Goal: Transaction & Acquisition: Purchase product/service

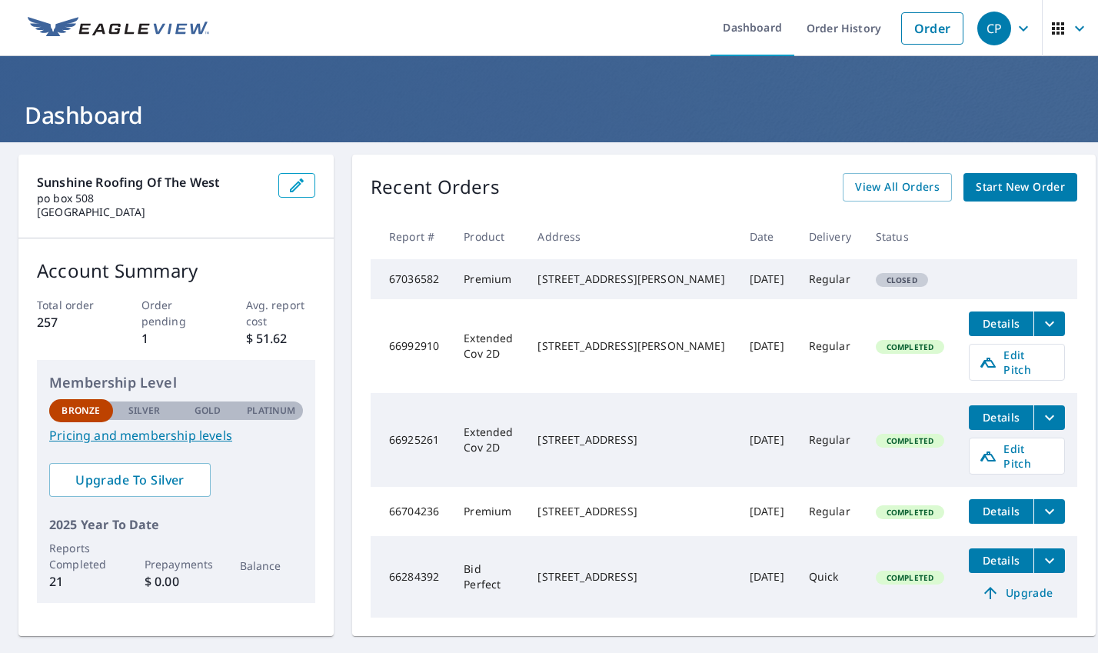
click at [997, 191] on span "Start New Order" at bounding box center [1020, 187] width 89 height 19
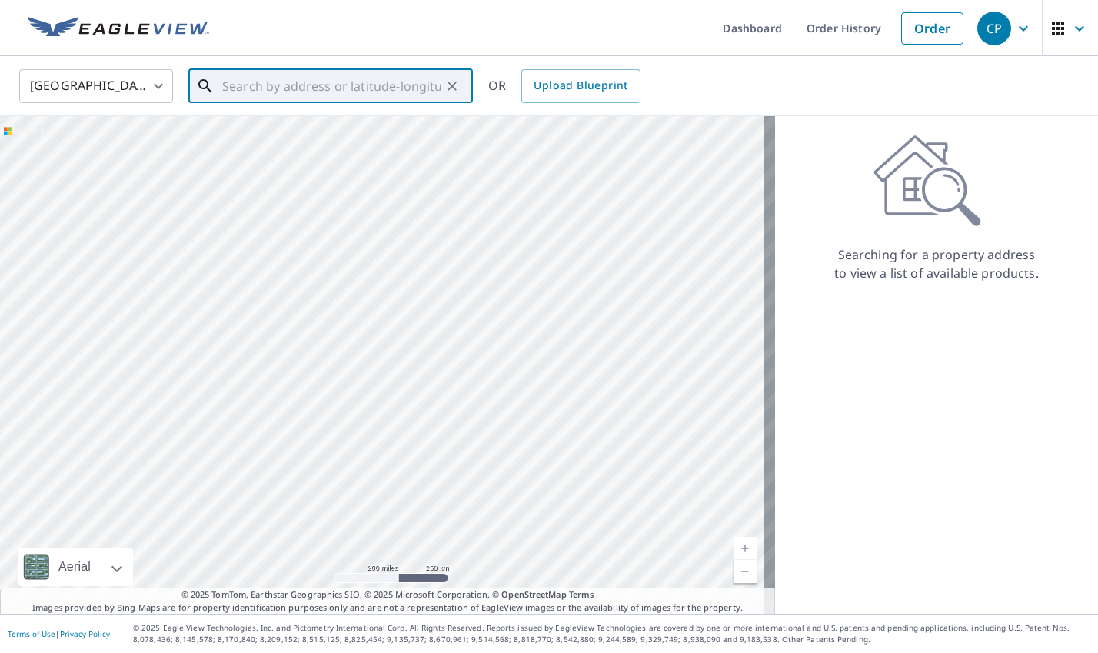
click at [294, 89] on input "text" at bounding box center [331, 86] width 219 height 43
paste input "[STREET_ADDRESS]"
click at [311, 134] on span "[STREET_ADDRESS]" at bounding box center [339, 130] width 241 height 18
type input "[STREET_ADDRESS]"
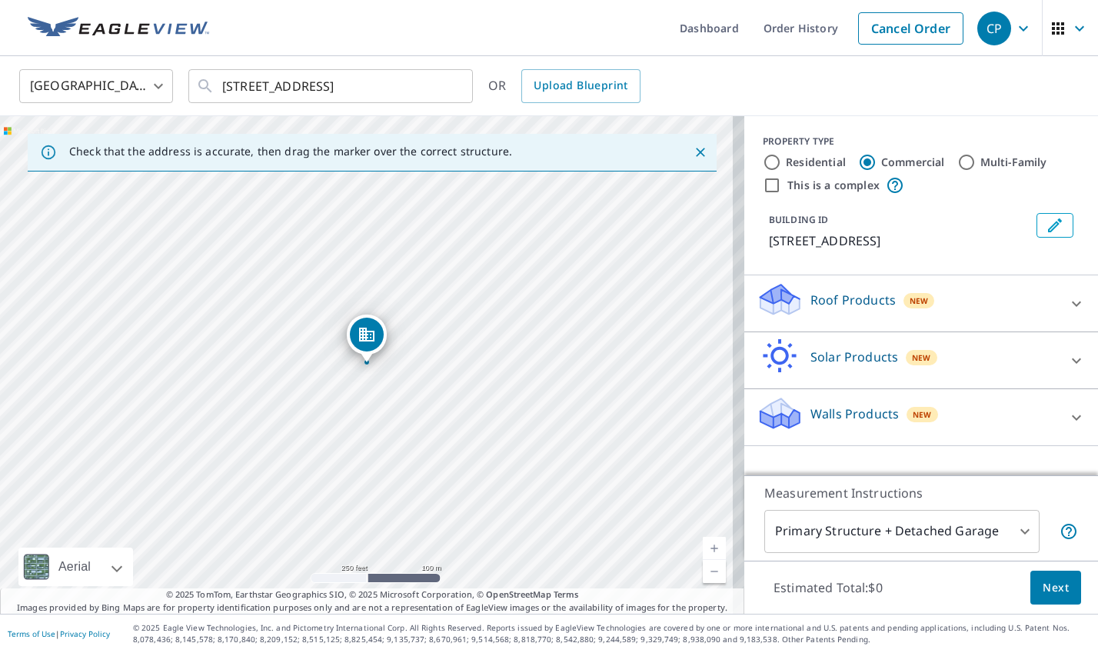
click at [815, 161] on label "Residential" at bounding box center [816, 162] width 60 height 15
click at [781, 161] on input "Residential" at bounding box center [772, 162] width 18 height 18
radio input "true"
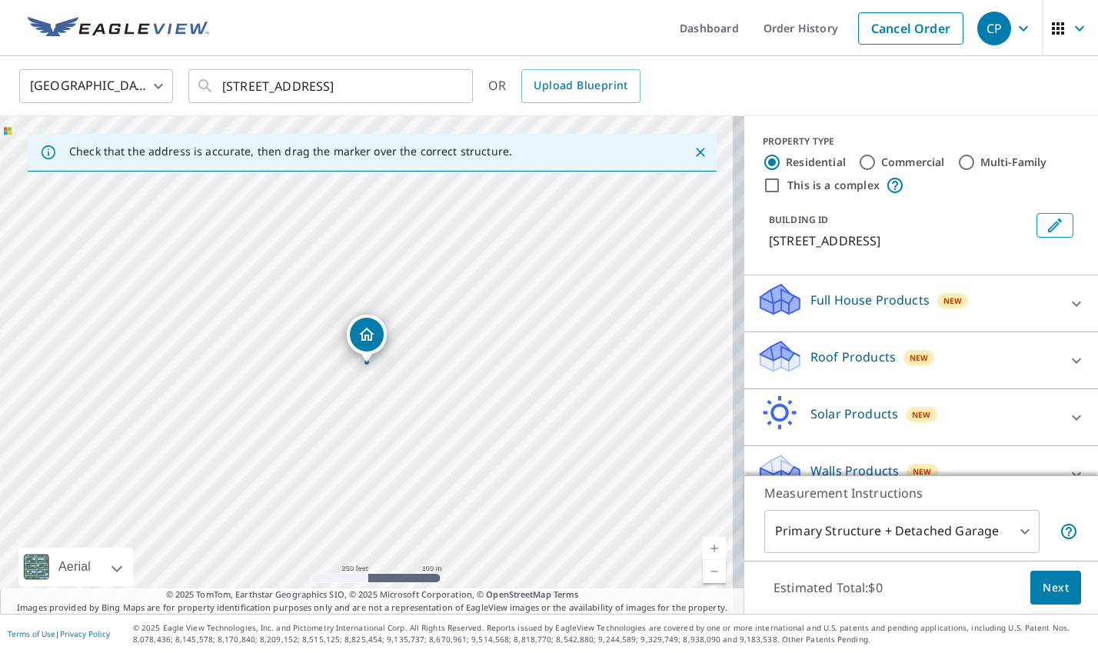
click at [871, 367] on div "Roof Products New" at bounding box center [907, 360] width 301 height 44
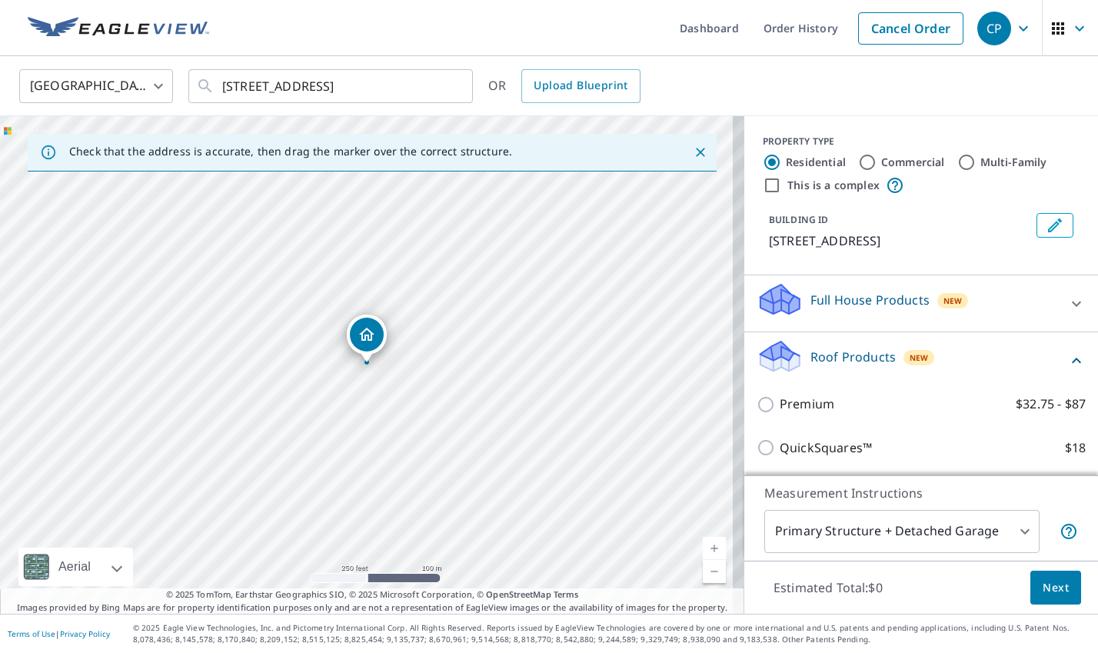
scroll to position [77, 0]
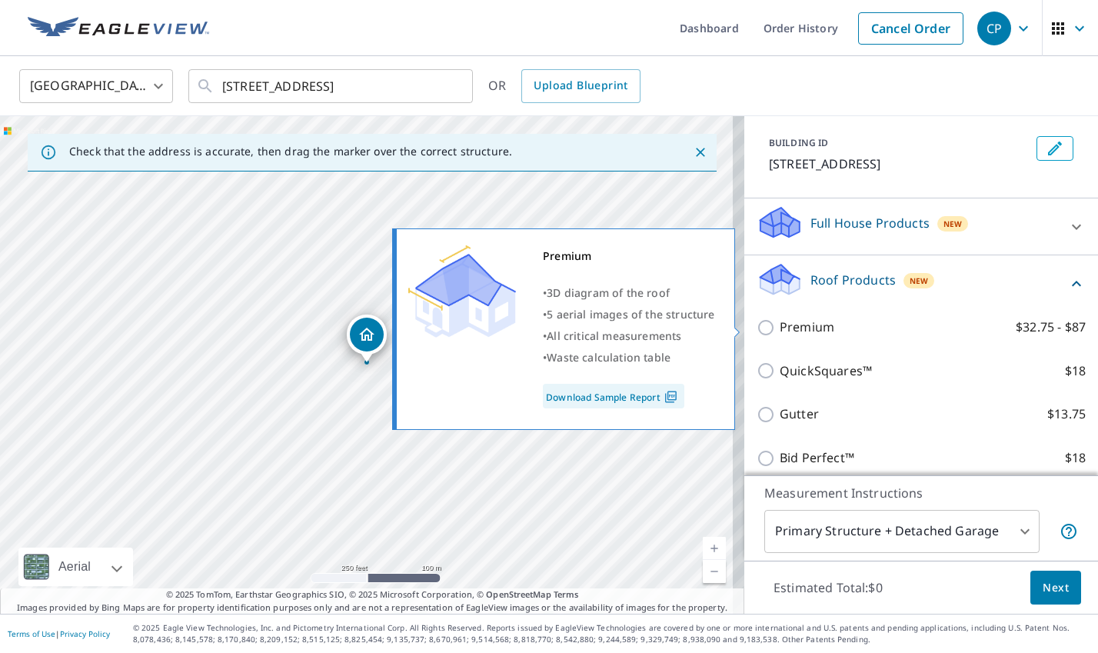
click at [807, 334] on p "Premium" at bounding box center [807, 327] width 55 height 19
click at [780, 334] on input "Premium $32.75 - $87" at bounding box center [768, 327] width 23 height 18
checkbox input "true"
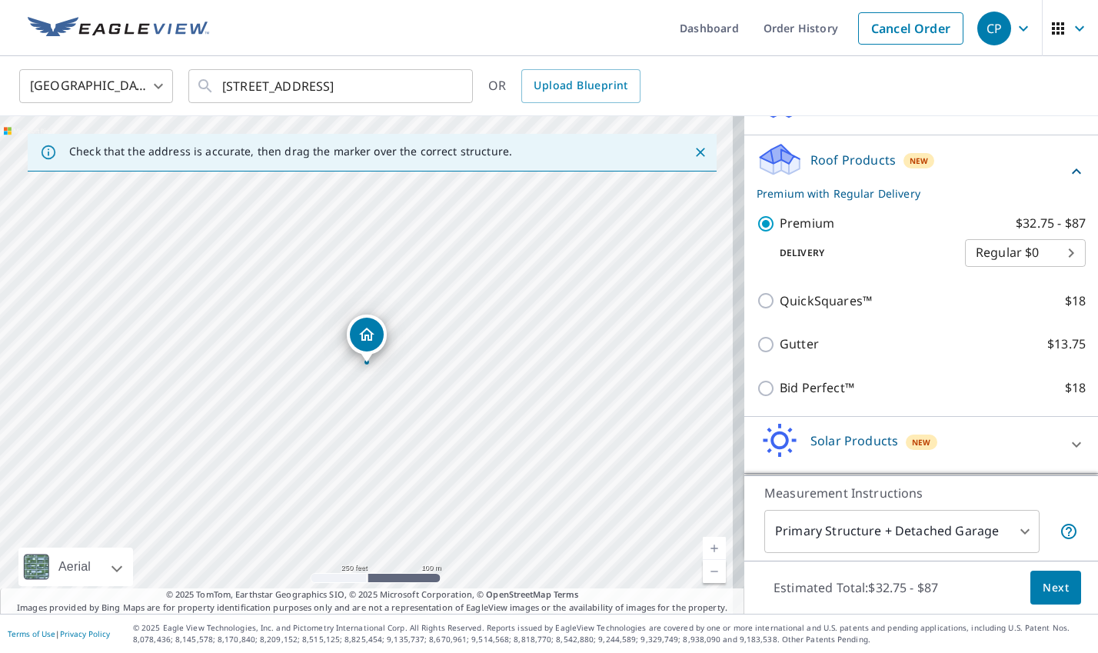
scroll to position [252, 0]
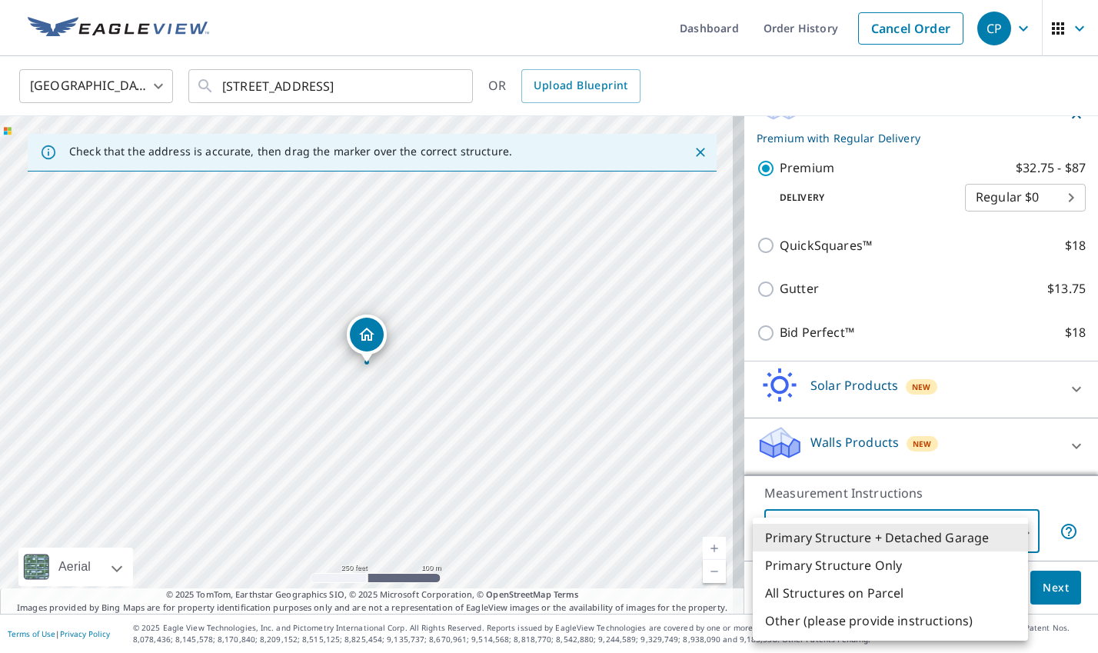
click at [981, 539] on body "CP CP Dashboard Order History Cancel Order CP [GEOGRAPHIC_DATA] US ​ [STREET_AD…" at bounding box center [549, 326] width 1098 height 653
click at [858, 564] on li "Primary Structure Only" at bounding box center [890, 565] width 275 height 28
type input "2"
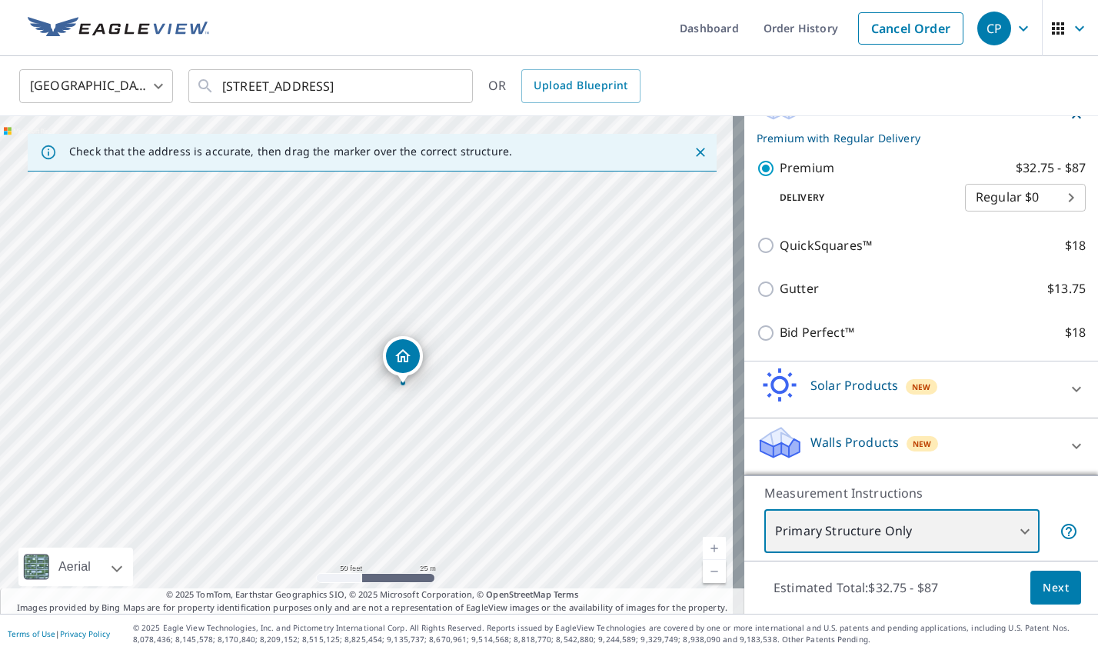
drag, startPoint x: 442, startPoint y: 466, endPoint x: 421, endPoint y: 409, distance: 60.6
click at [421, 409] on div "[STREET_ADDRESS]" at bounding box center [372, 365] width 744 height 498
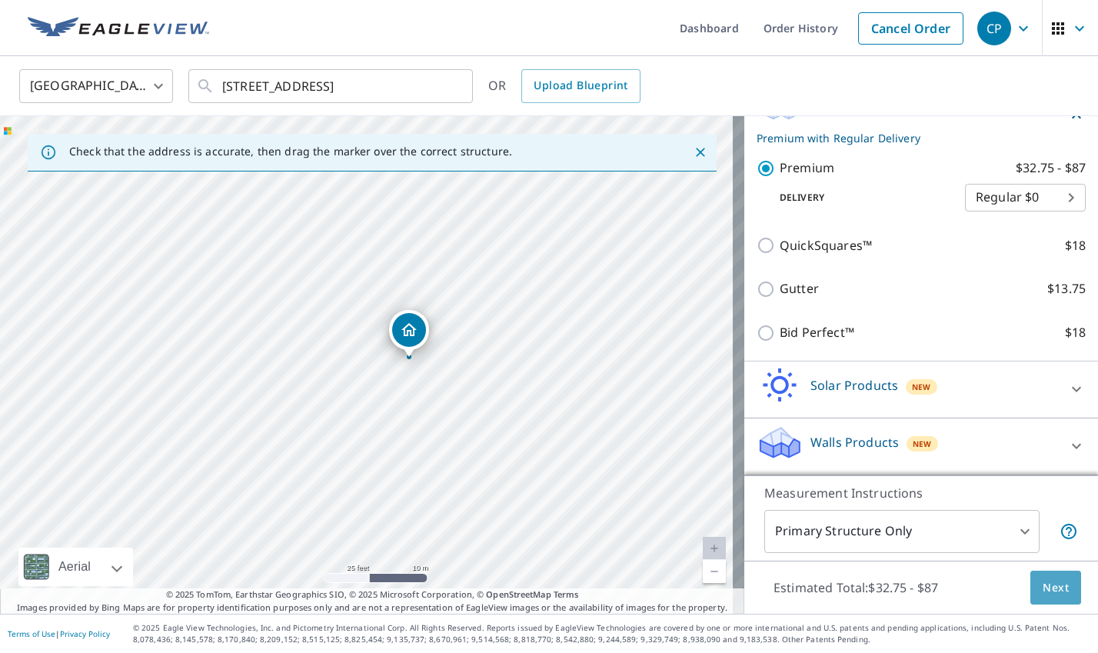
click at [1043, 584] on span "Next" at bounding box center [1056, 587] width 26 height 19
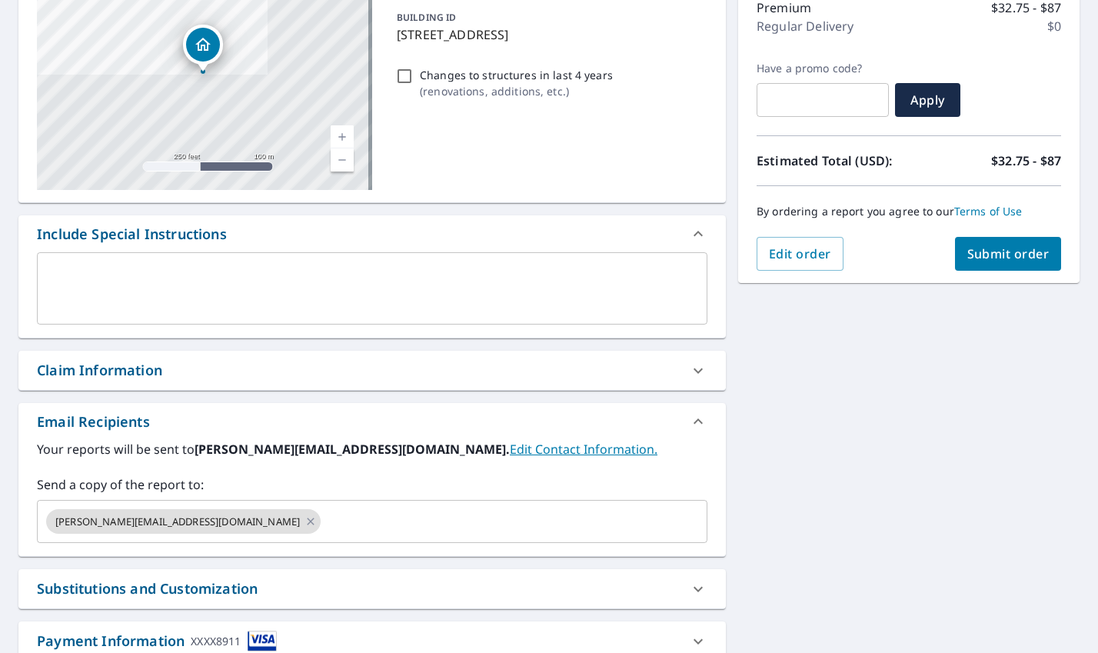
scroll to position [231, 0]
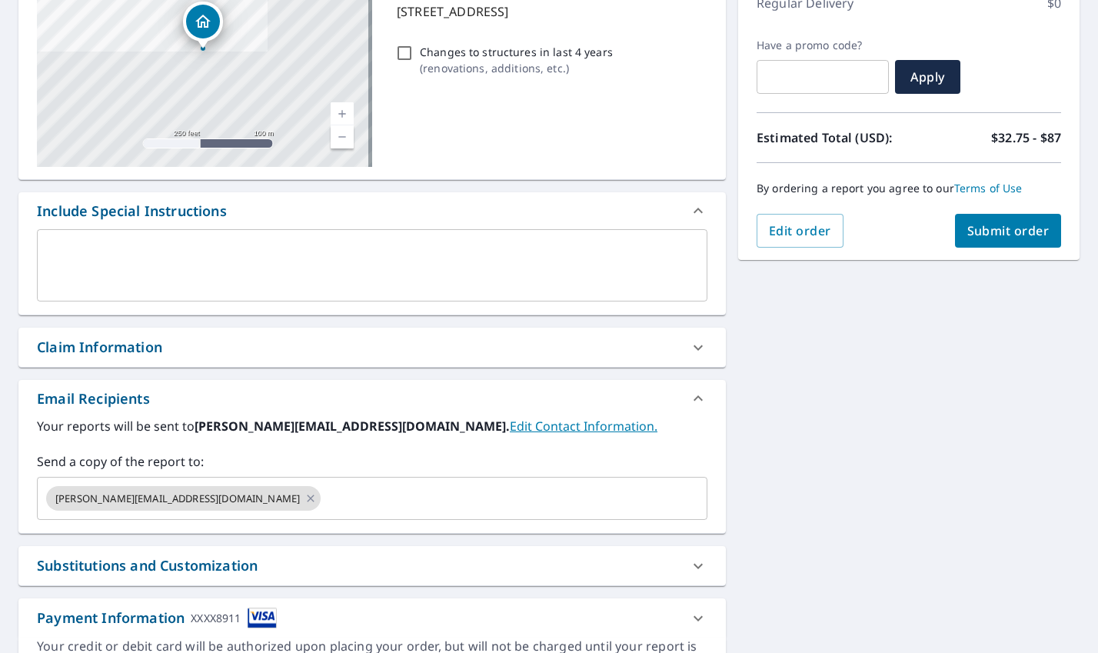
click at [1001, 237] on span "Submit order" at bounding box center [1008, 230] width 82 height 17
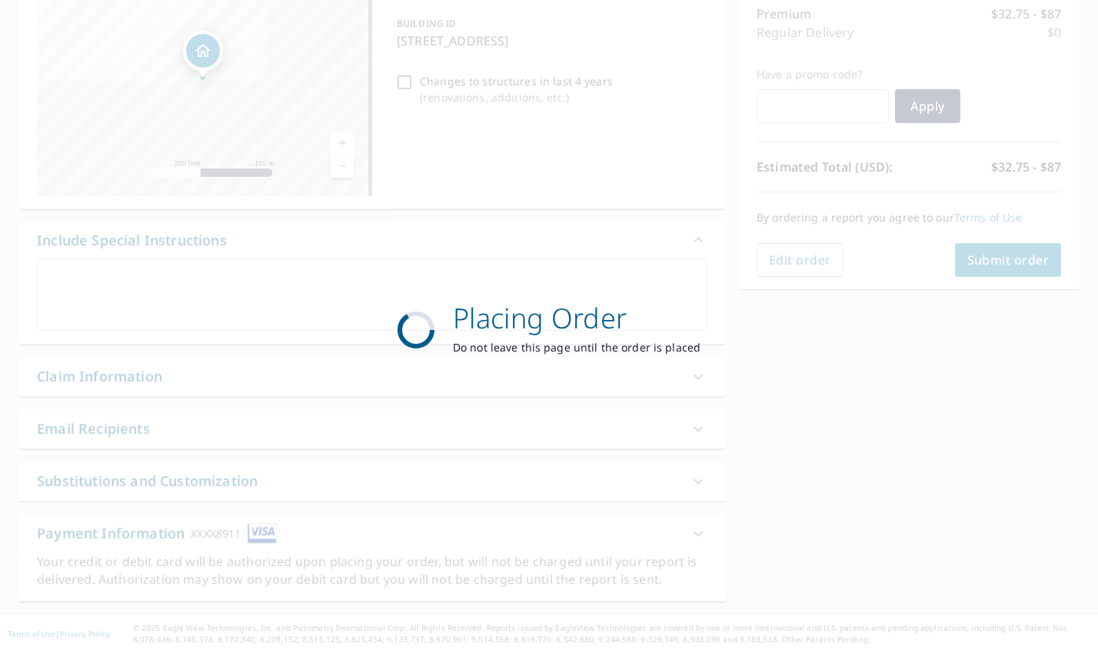
scroll to position [0, 0]
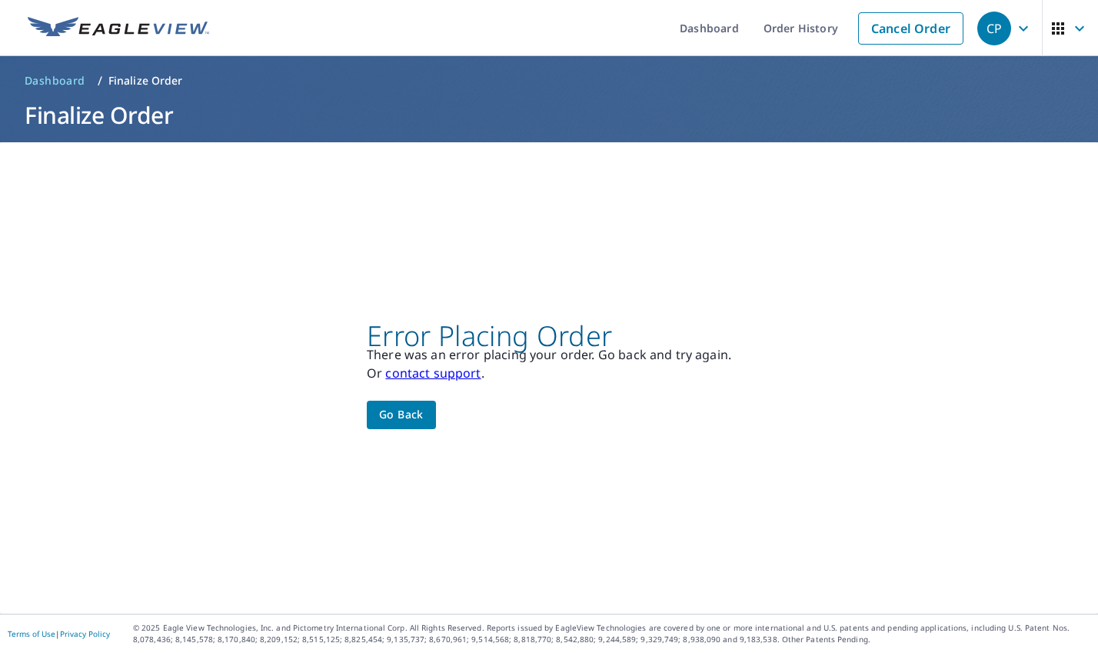
click at [419, 416] on span "Go back" at bounding box center [401, 414] width 45 height 19
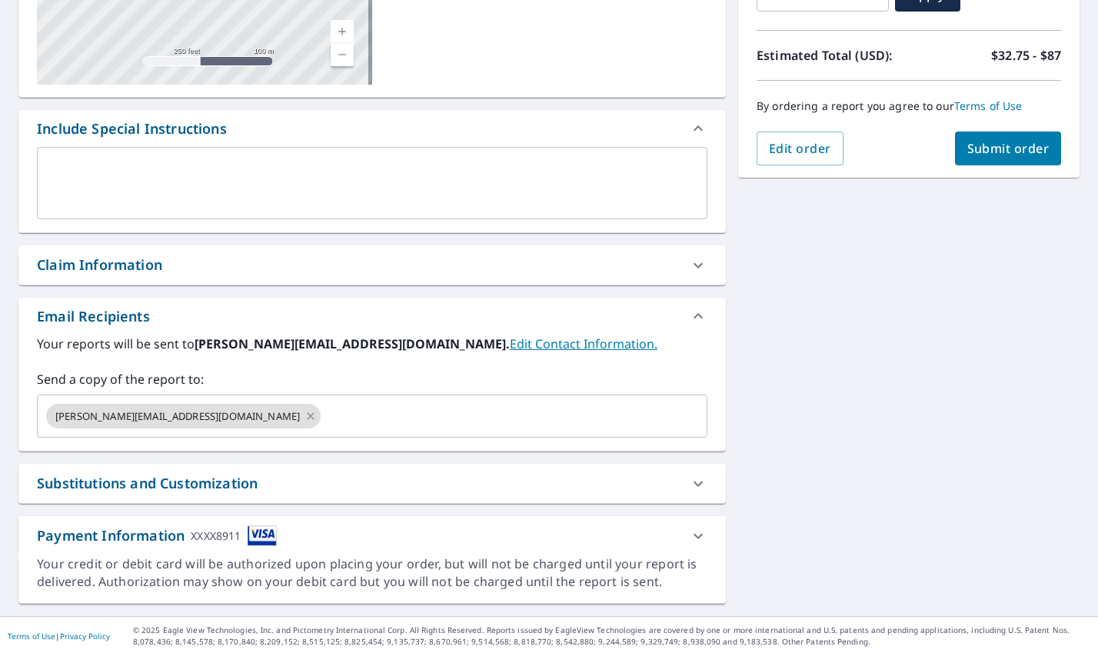
scroll to position [315, 0]
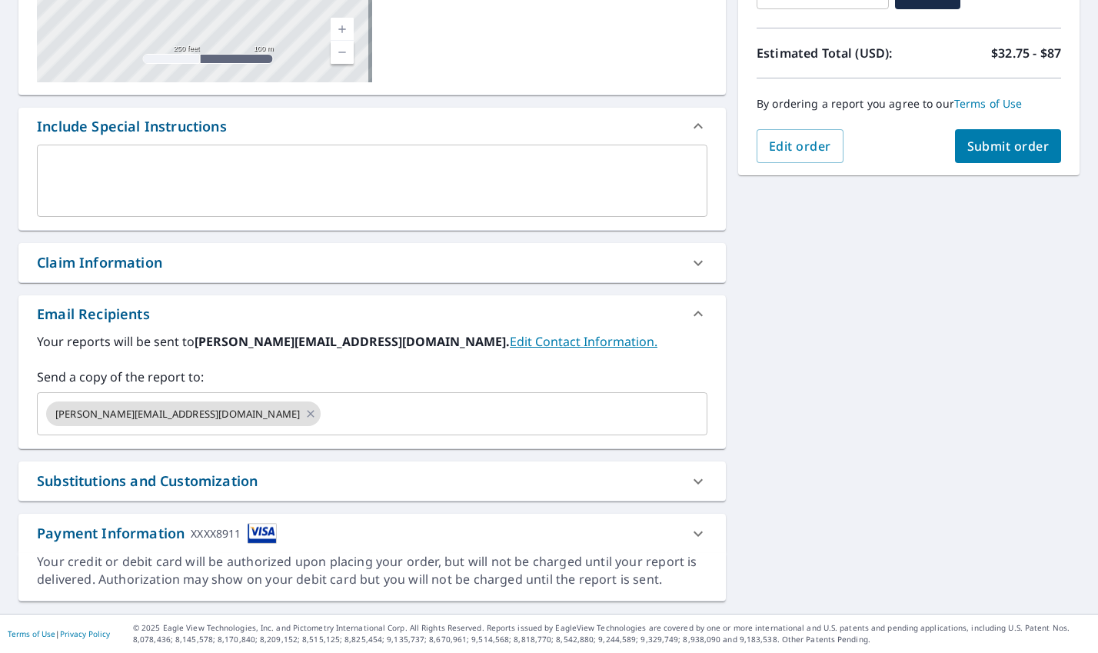
click at [689, 531] on icon at bounding box center [698, 533] width 18 height 18
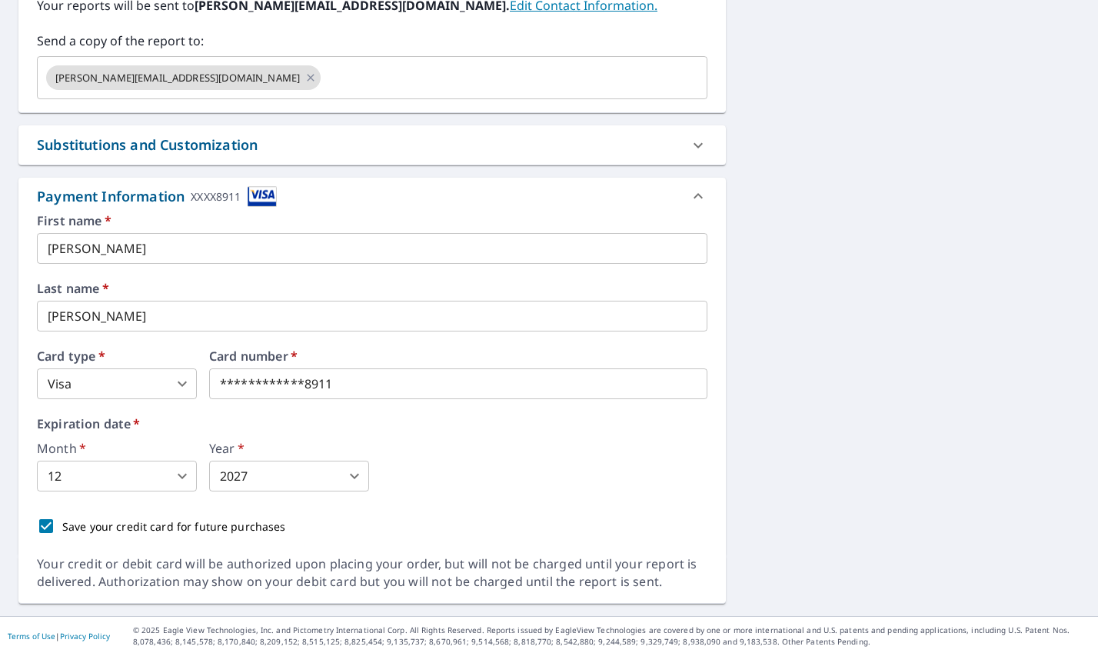
scroll to position [654, 0]
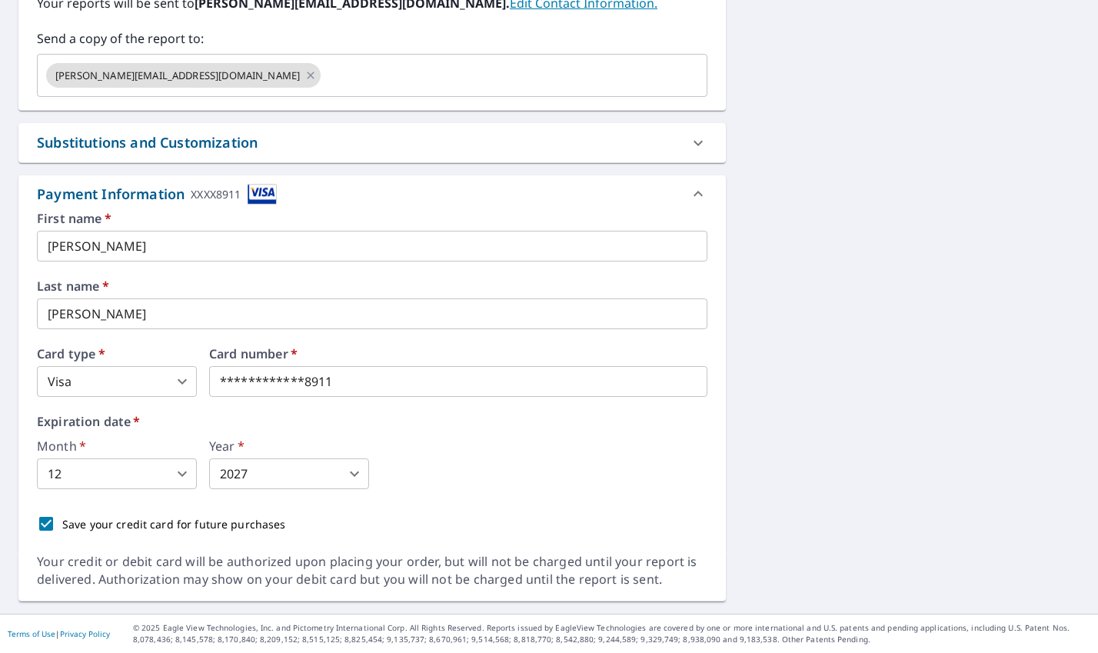
click at [136, 476] on body "CP CP Dashboard Order History Cancel Order CP Dashboard / Finalize Order Finali…" at bounding box center [549, 326] width 1098 height 653
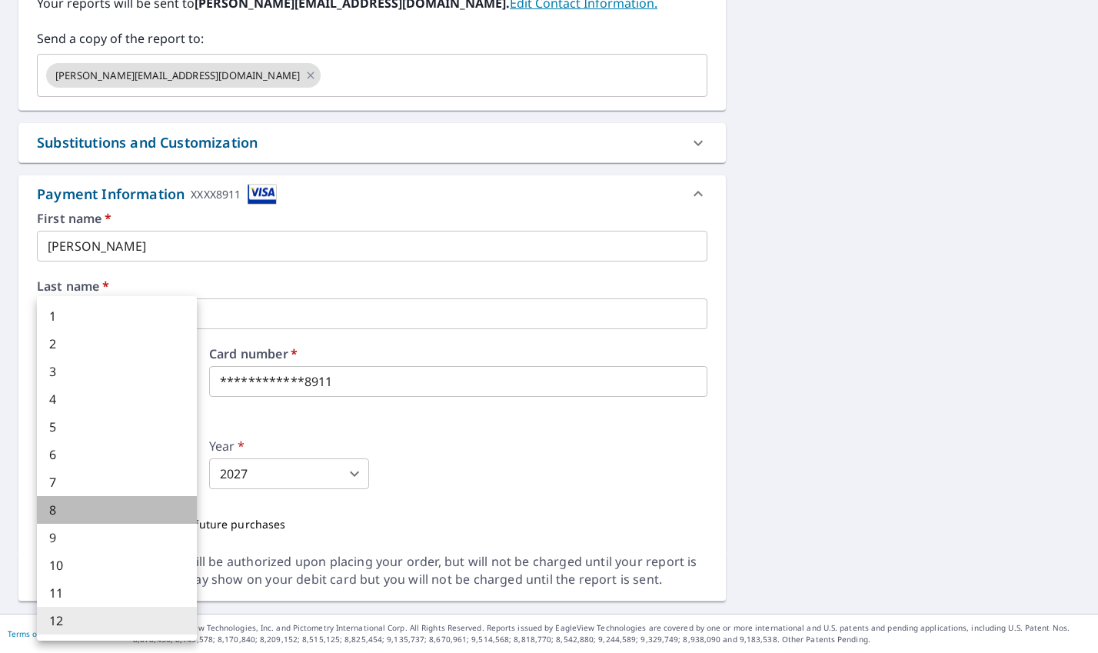
click at [79, 502] on li "8" at bounding box center [117, 510] width 160 height 28
type input "8"
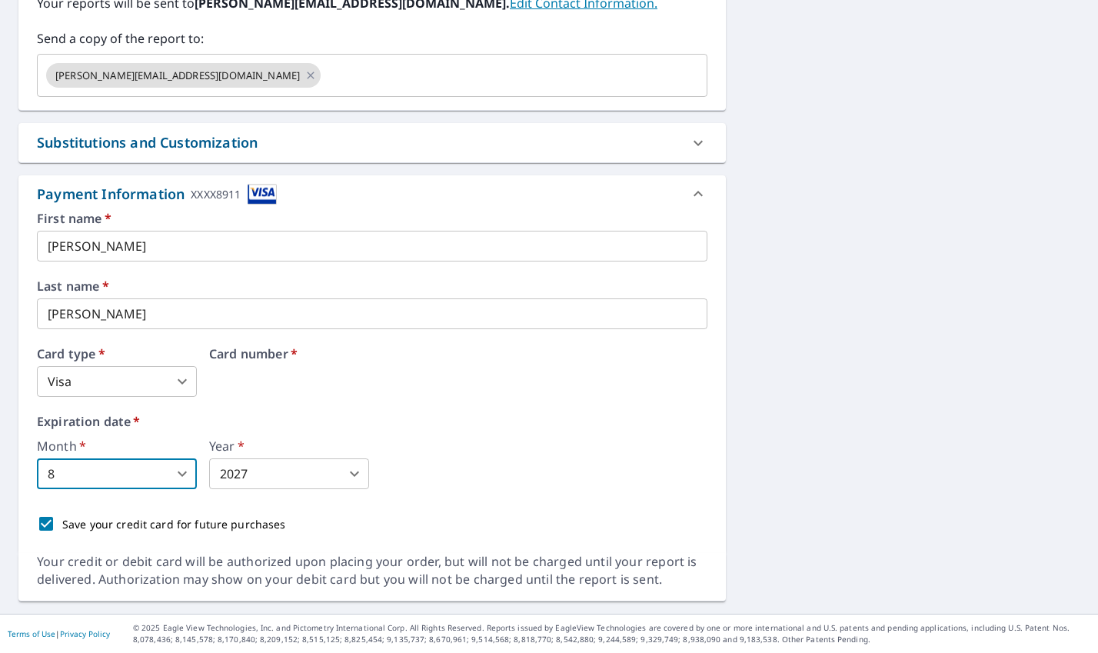
click at [260, 466] on body "CP CP Dashboard Order History Cancel Order CP Dashboard / Finalize Order Finali…" at bounding box center [549, 326] width 1098 height 653
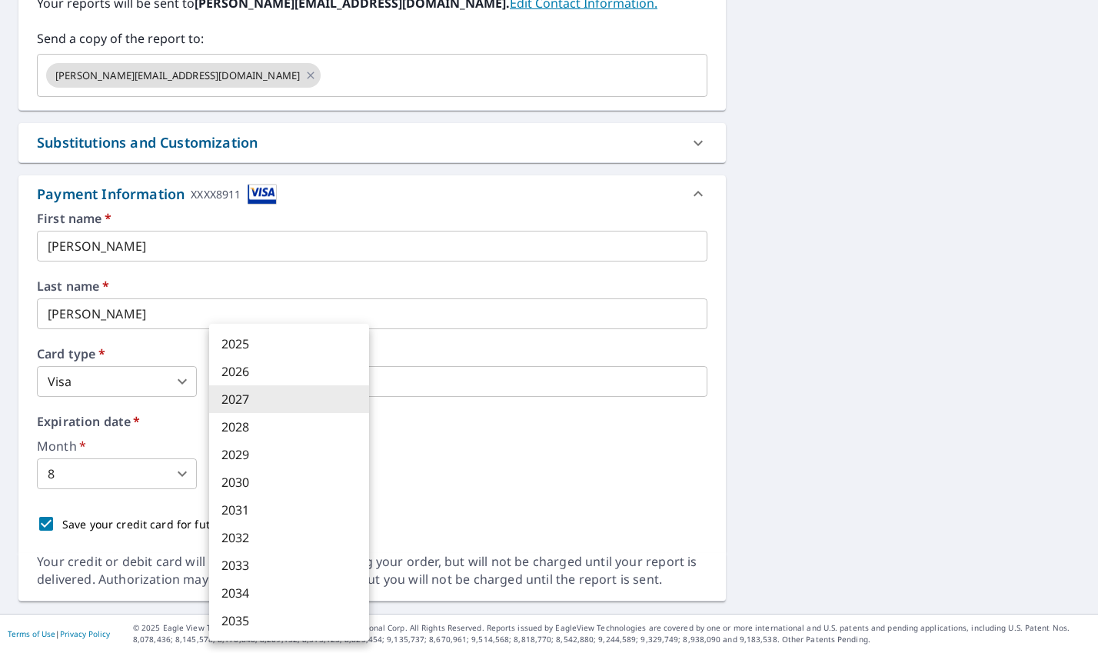
click at [249, 453] on li "2029" at bounding box center [289, 455] width 160 height 28
type input "2029"
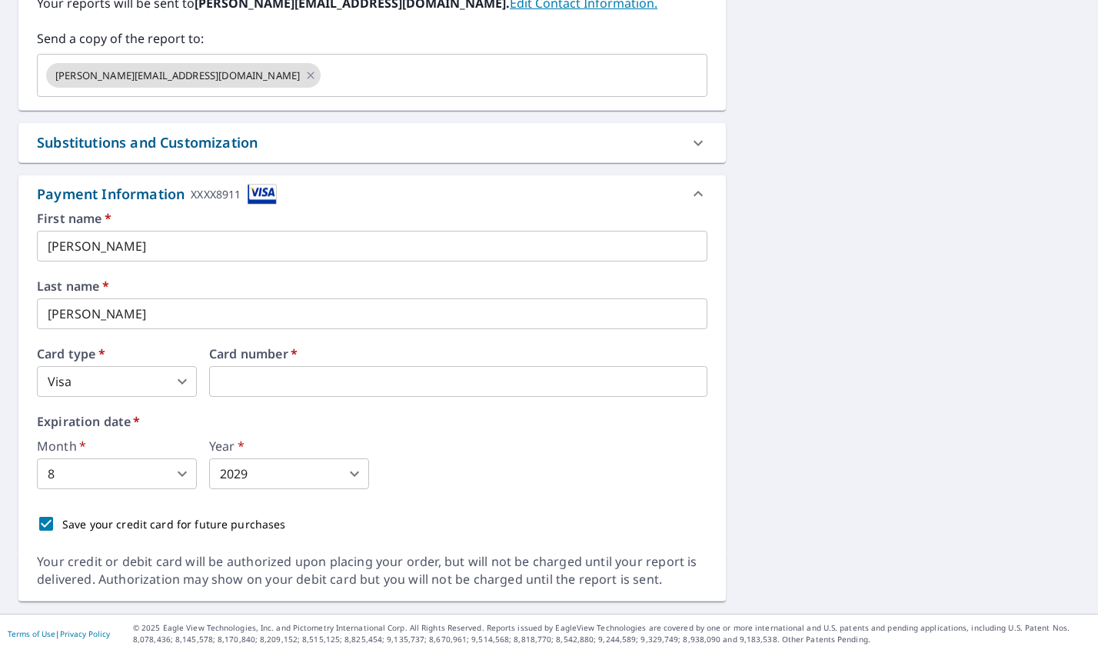
click at [520, 460] on div "Month   * 8 8 ​ Year   * 2029 2029 ​" at bounding box center [372, 464] width 671 height 49
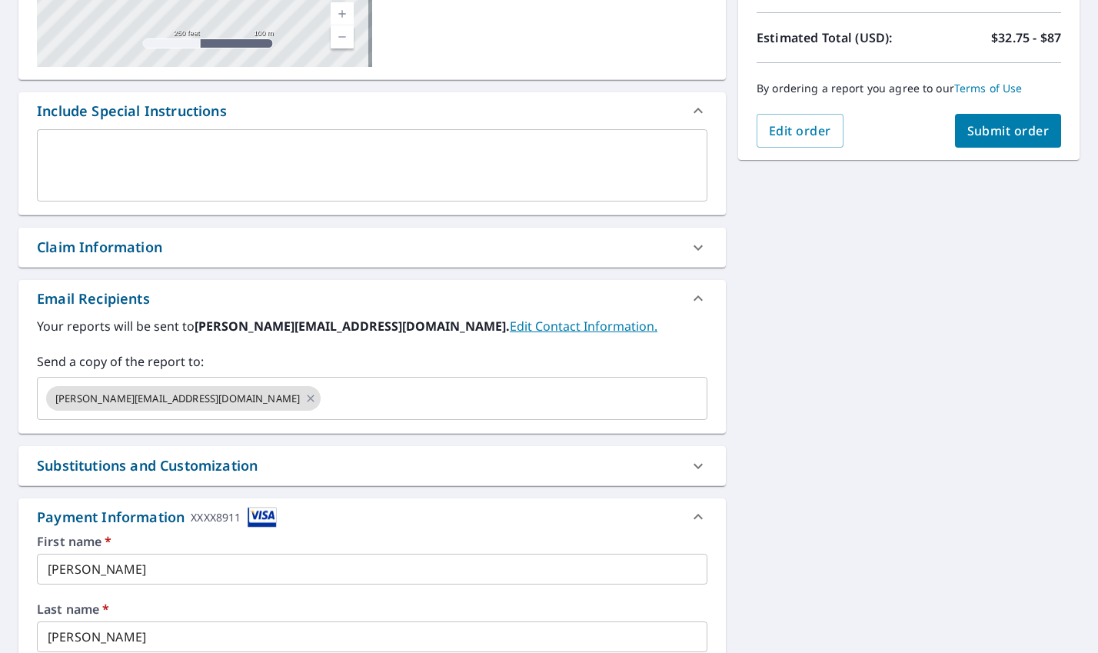
scroll to position [192, 0]
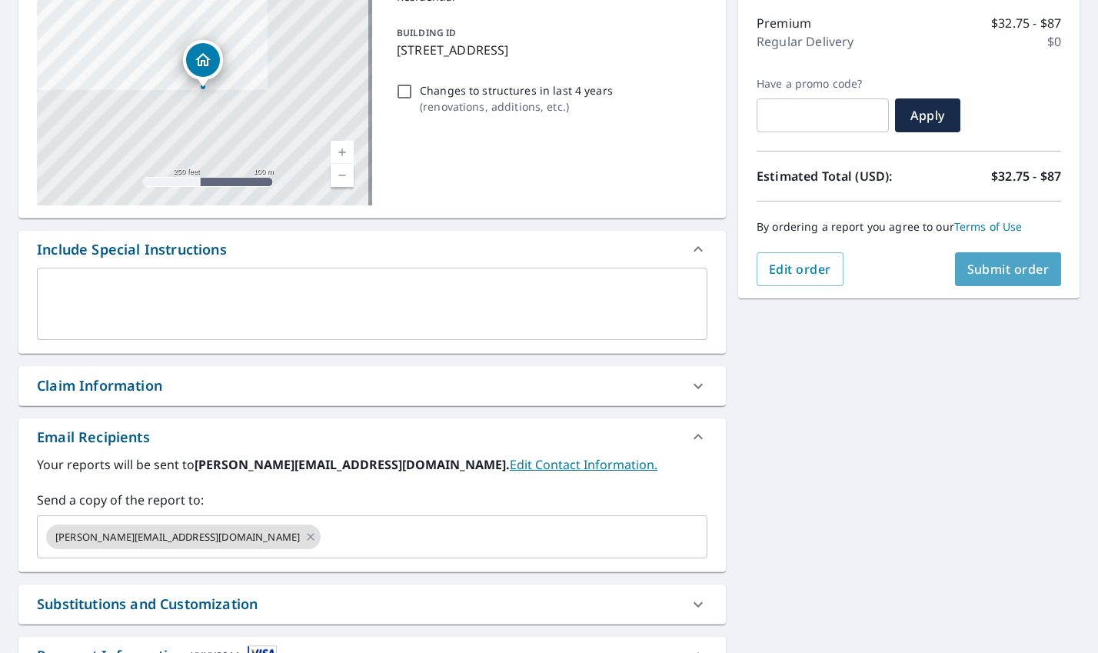
click at [967, 270] on span "Submit order" at bounding box center [1008, 269] width 82 height 17
